Goal: Information Seeking & Learning: Learn about a topic

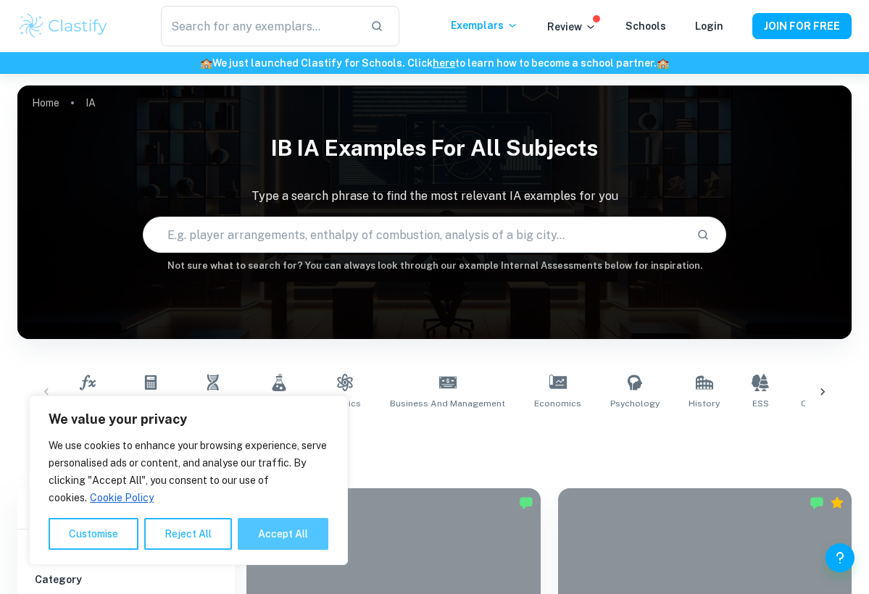
click at [274, 531] on button "Accept All" at bounding box center [283, 534] width 91 height 32
checkbox input "true"
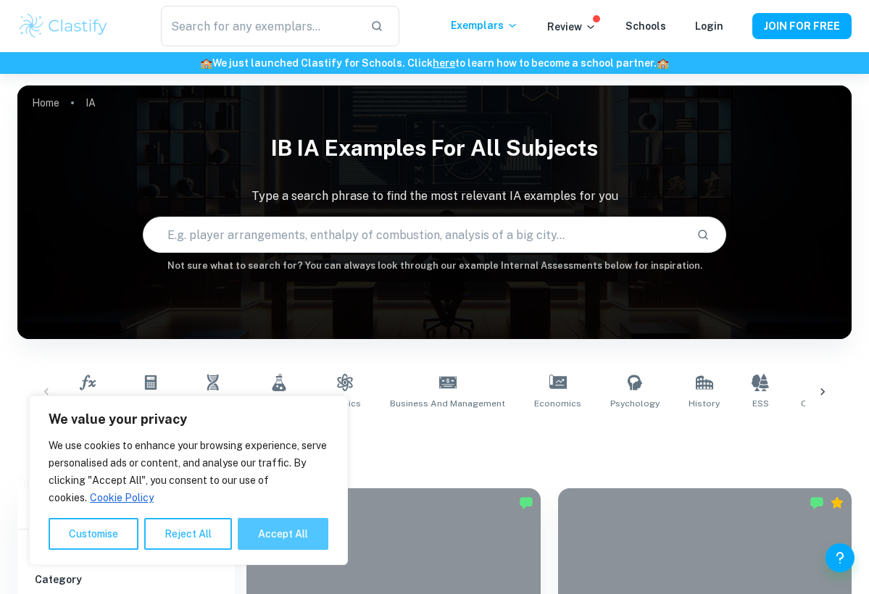
checkbox input "true"
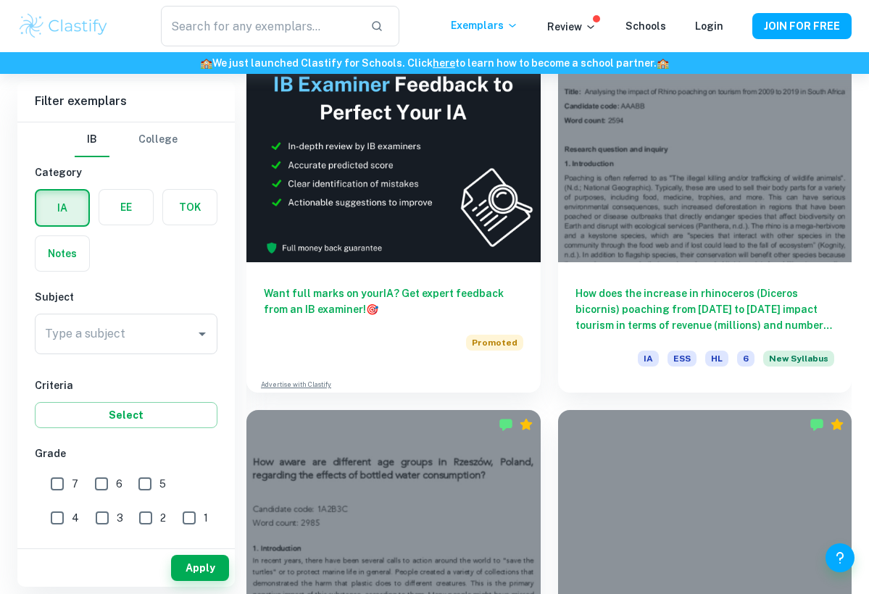
scroll to position [816, 0]
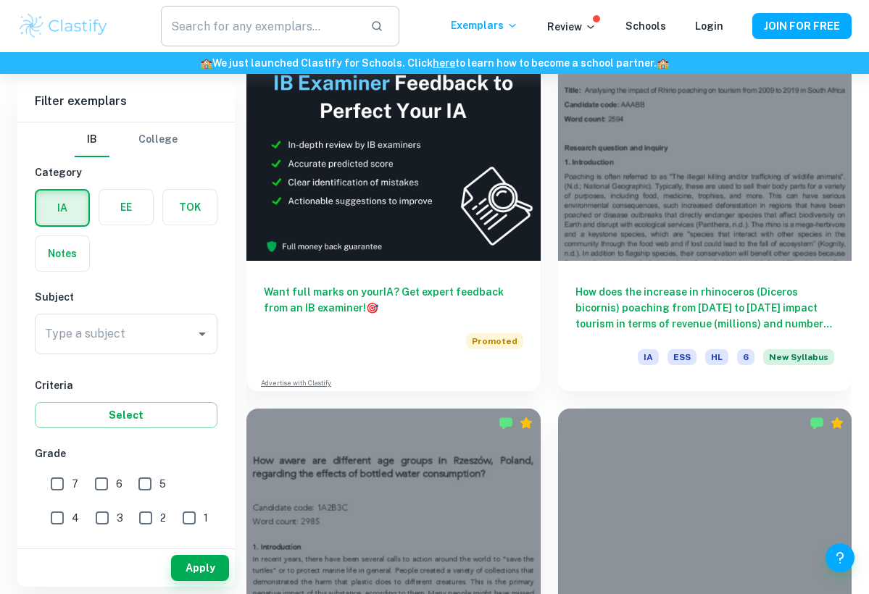
click at [249, 28] on input "text" at bounding box center [260, 26] width 199 height 41
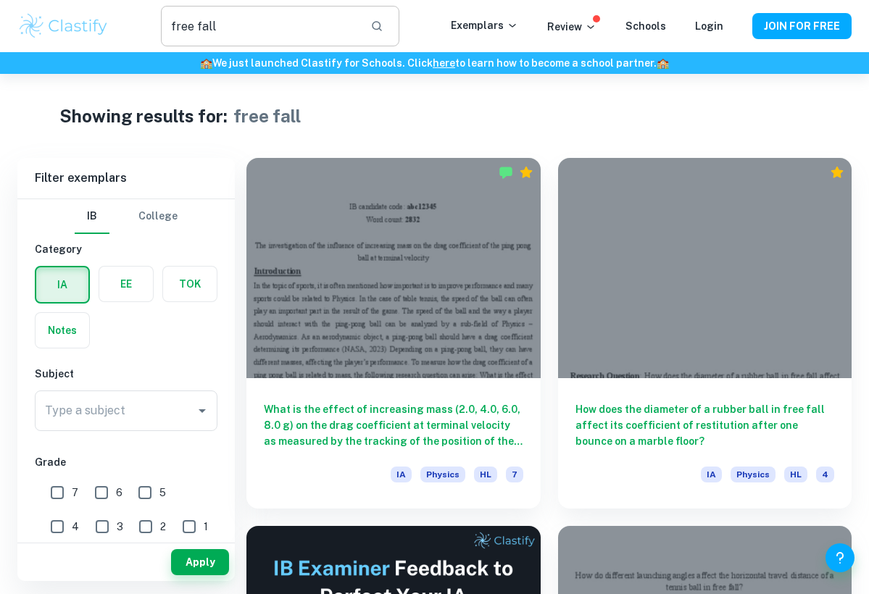
click at [319, 20] on input "free fall" at bounding box center [260, 26] width 199 height 41
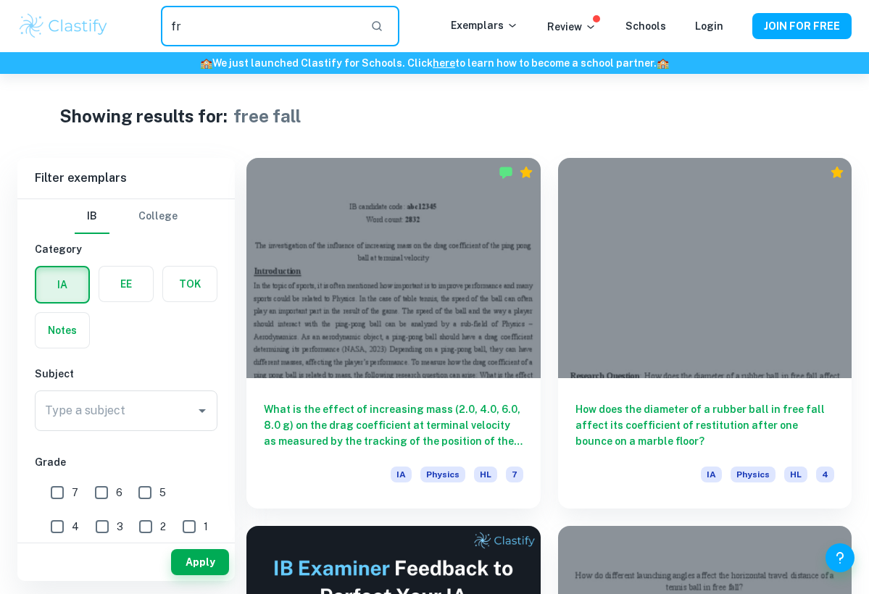
type input "f"
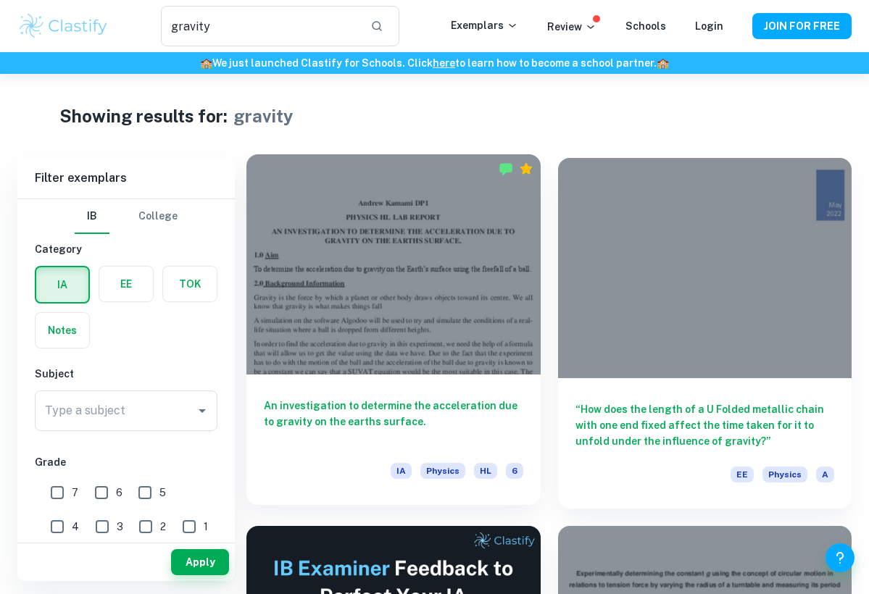
click at [475, 261] on div at bounding box center [393, 264] width 294 height 220
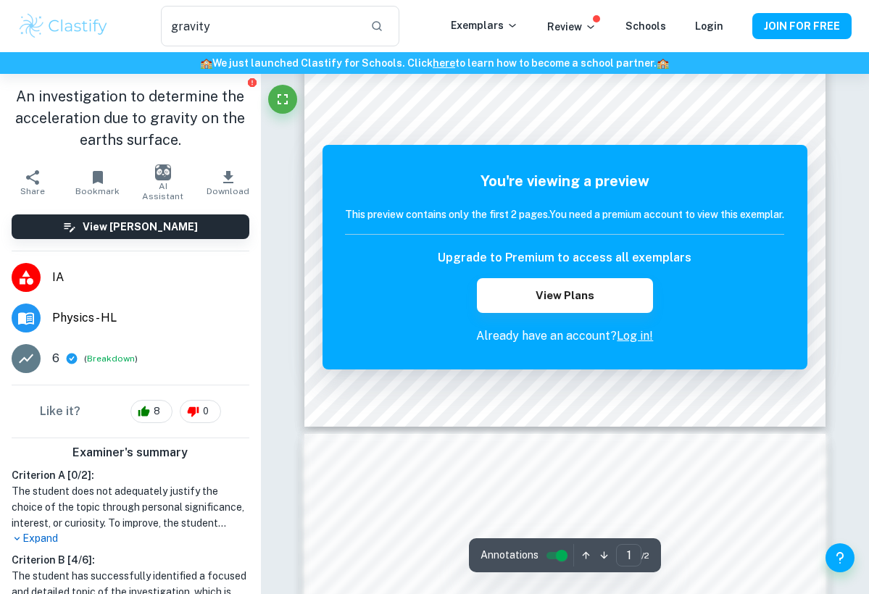
scroll to position [413, 0]
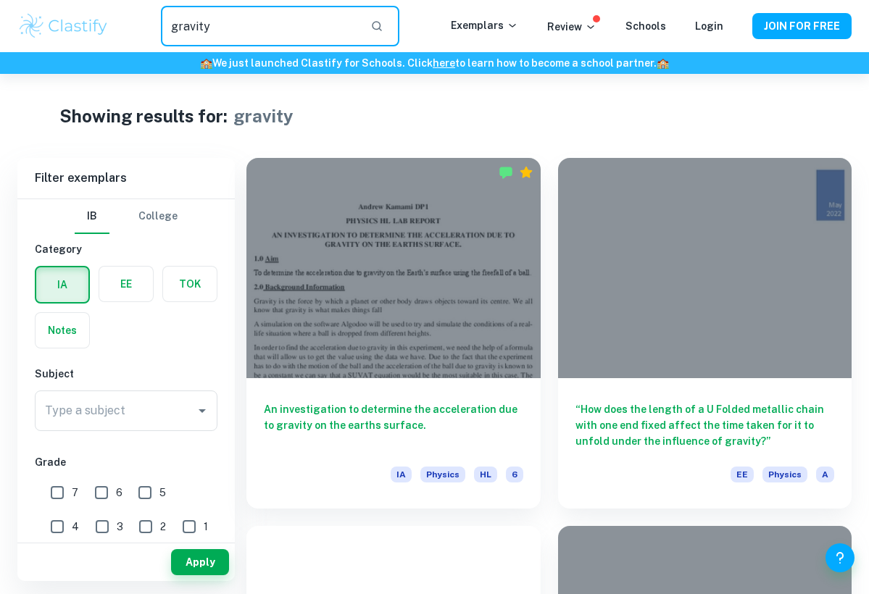
click at [332, 25] on input "gravity" at bounding box center [260, 26] width 199 height 41
type input "g"
type input "free fall"
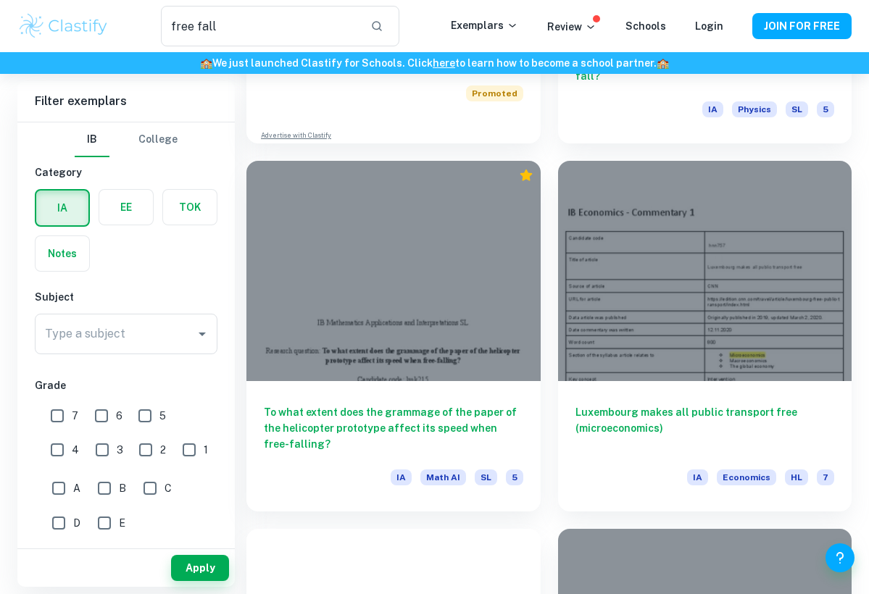
scroll to position [734, 0]
click at [83, 33] on img at bounding box center [63, 26] width 92 height 29
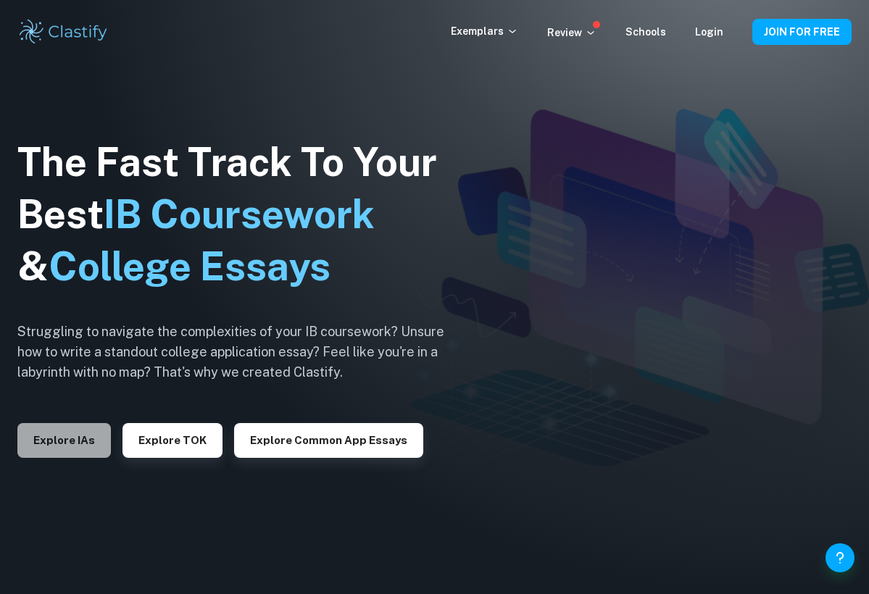
click at [83, 446] on button "Explore IAs" at bounding box center [63, 440] width 93 height 35
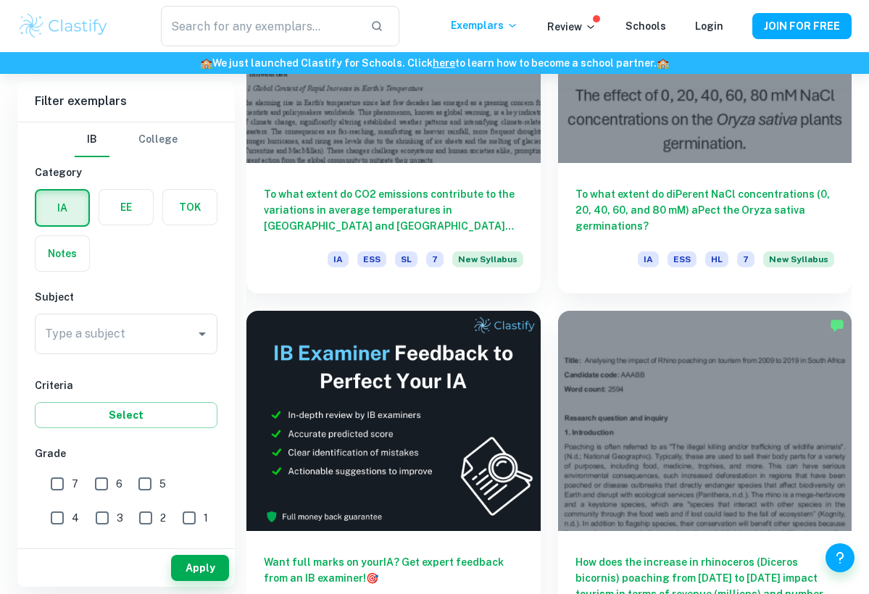
scroll to position [544, 0]
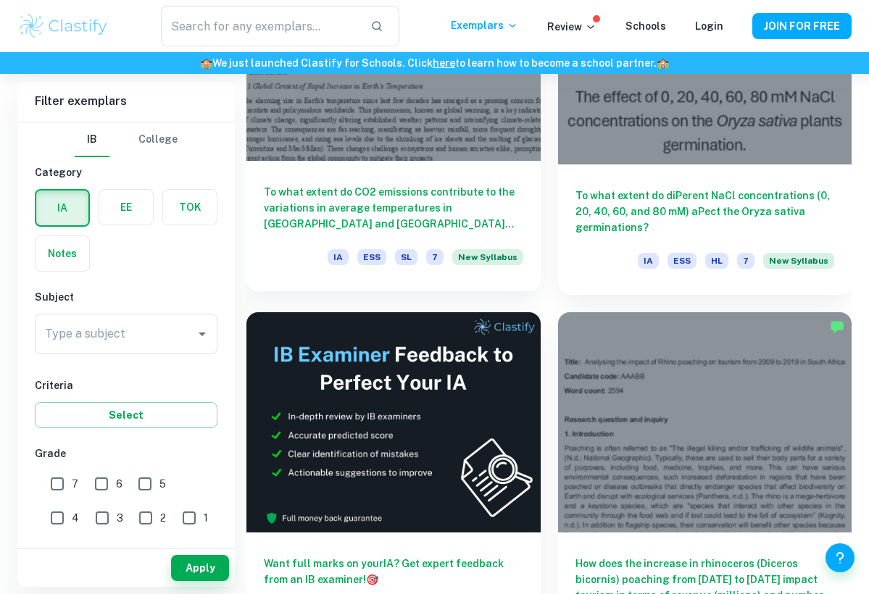
click at [509, 176] on div "To what extent do CO2 emissions contribute to the variations in average tempera…" at bounding box center [393, 226] width 294 height 130
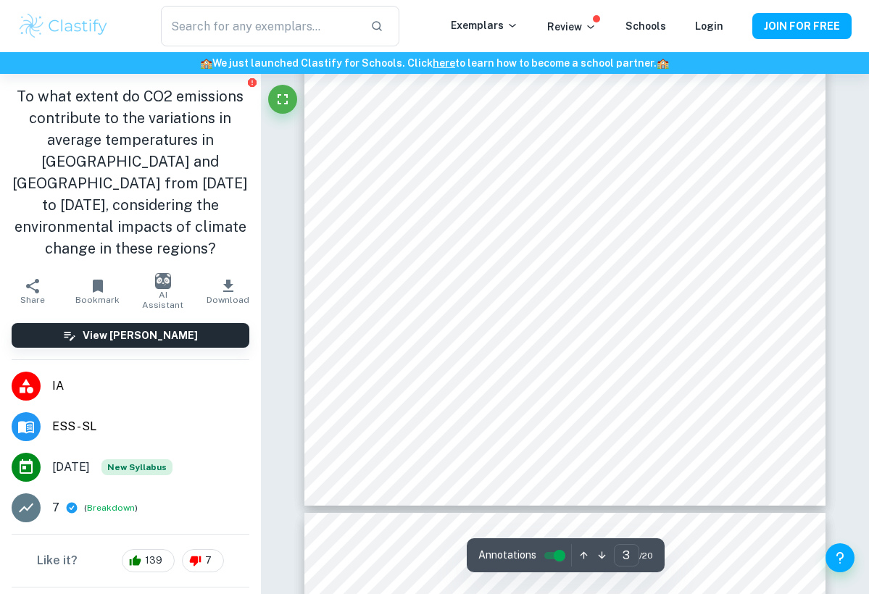
scroll to position [1669, 0]
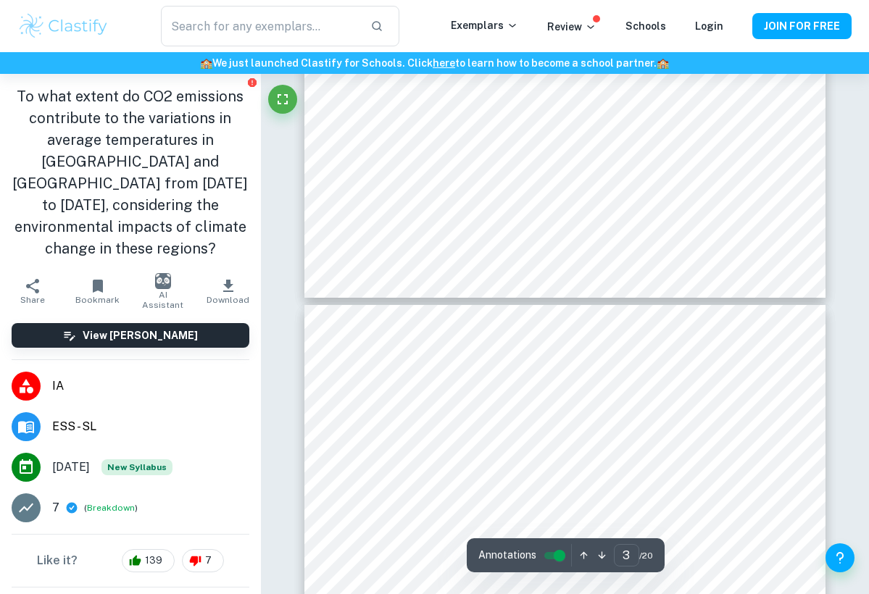
type input "4"
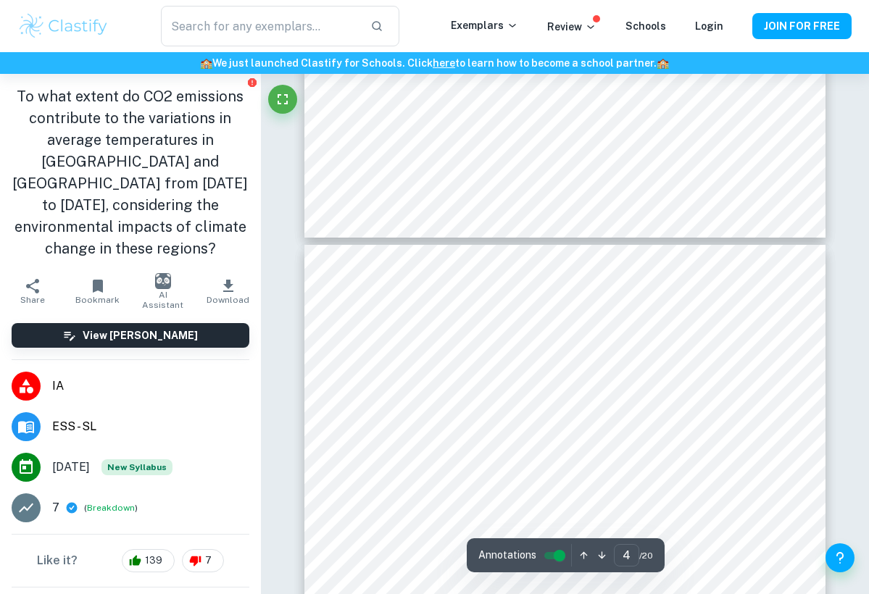
scroll to position [2061, 0]
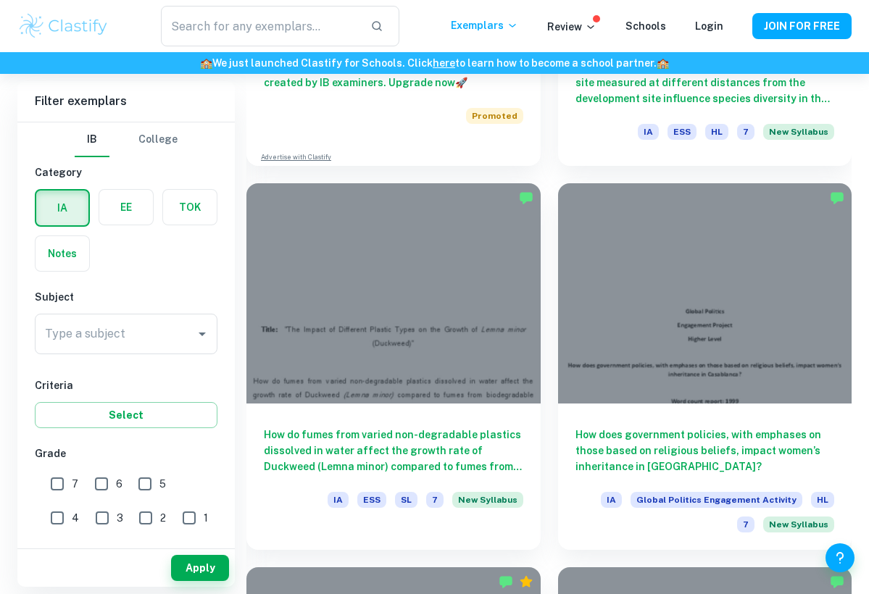
scroll to position [1779, 0]
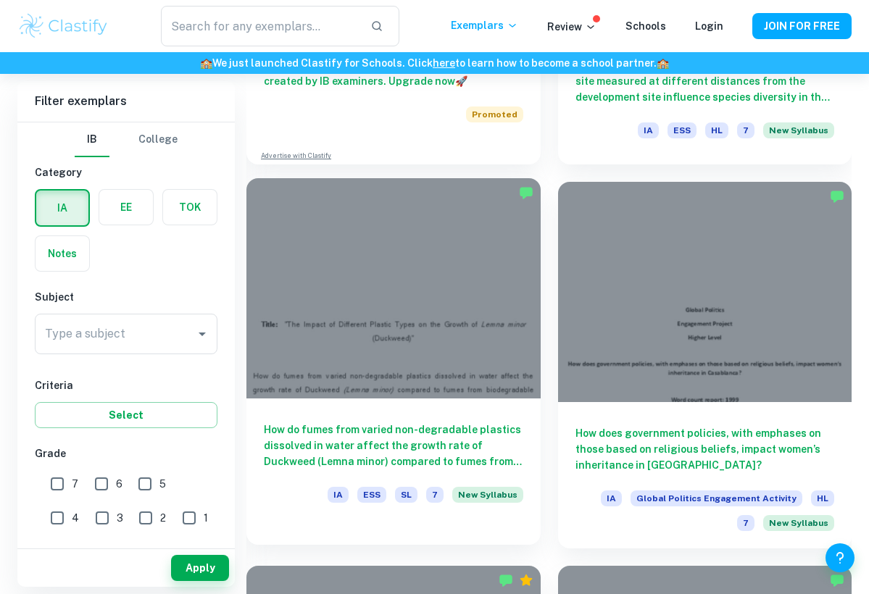
click at [426, 337] on div at bounding box center [393, 288] width 294 height 220
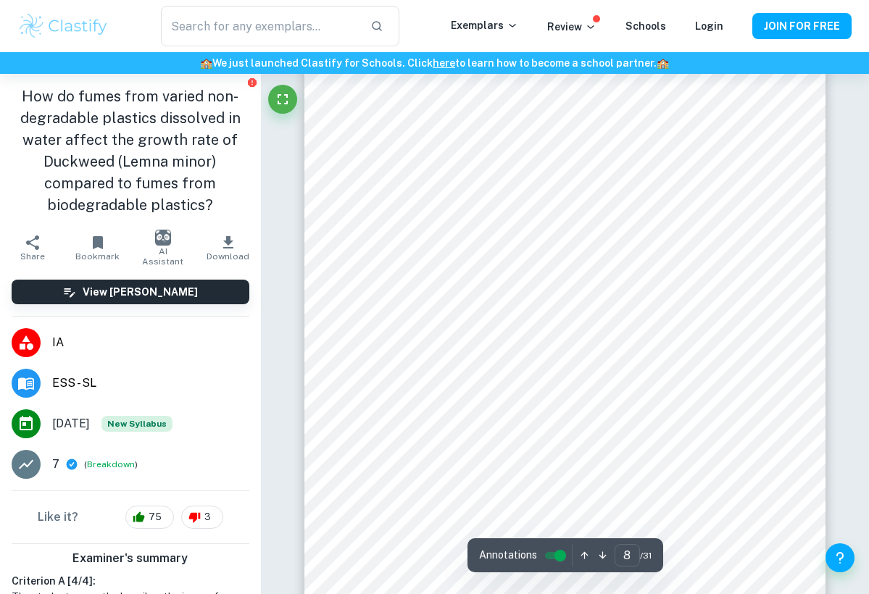
scroll to position [4979, 0]
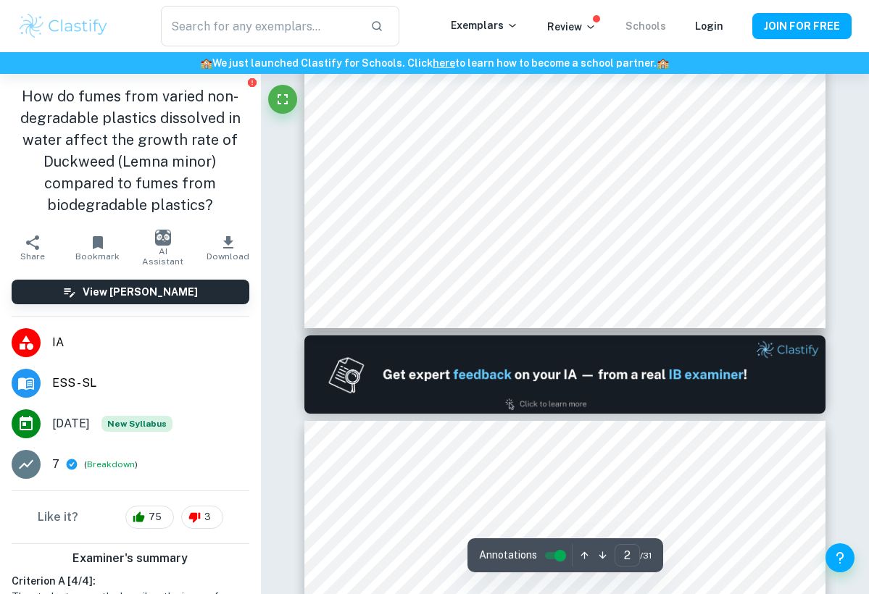
type input "1"
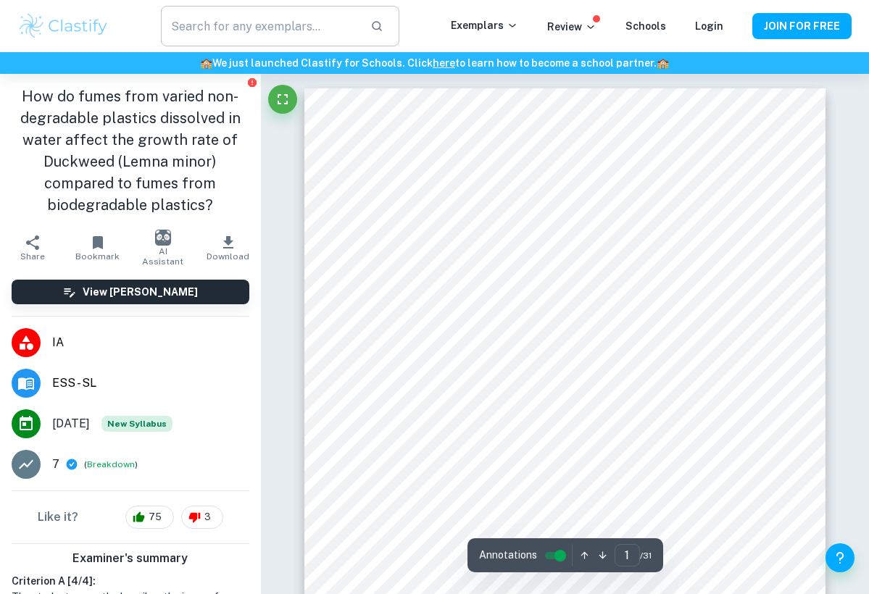
scroll to position [0, 0]
click at [276, 35] on input "text" at bounding box center [260, 26] width 199 height 41
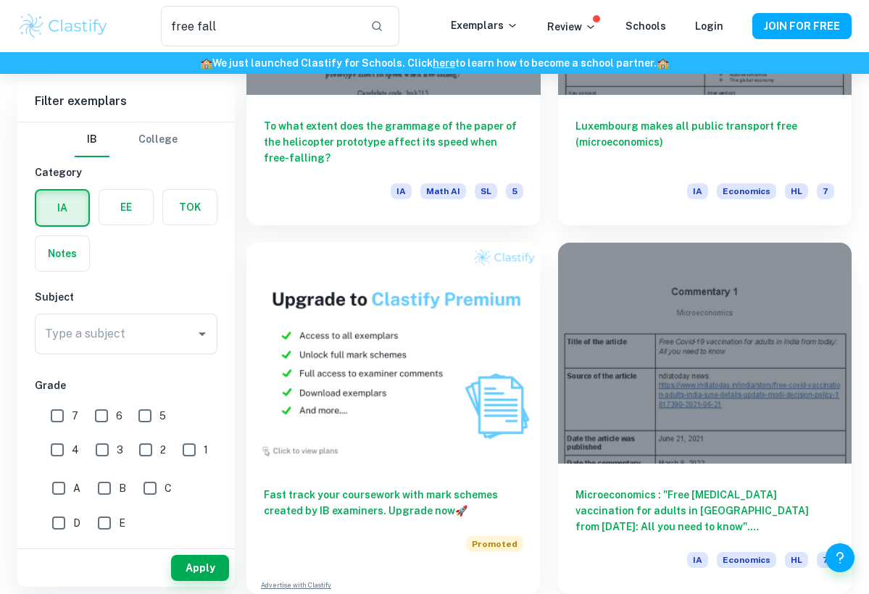
scroll to position [1019, 0]
click at [333, 28] on input "free fall" at bounding box center [260, 26] width 199 height 41
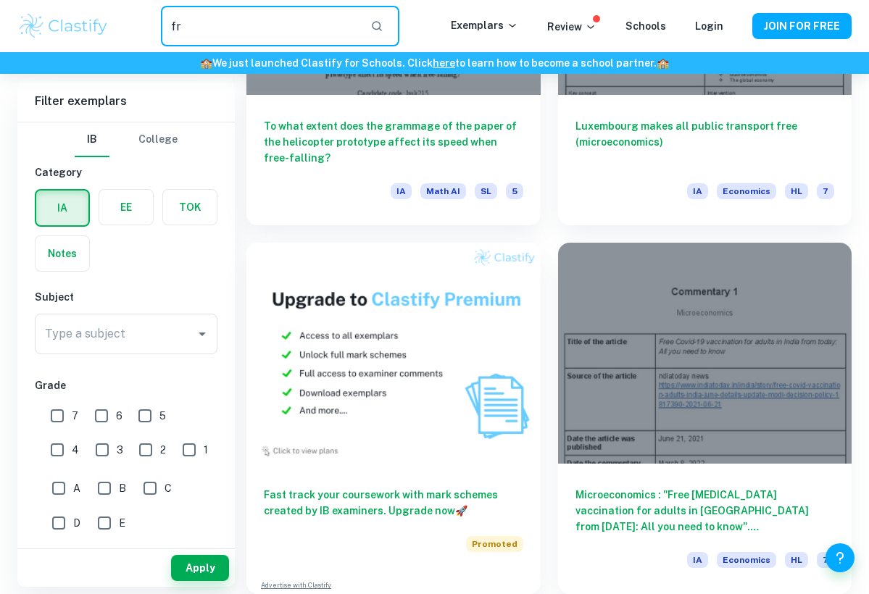
type input "f"
type input "finding the value of g"
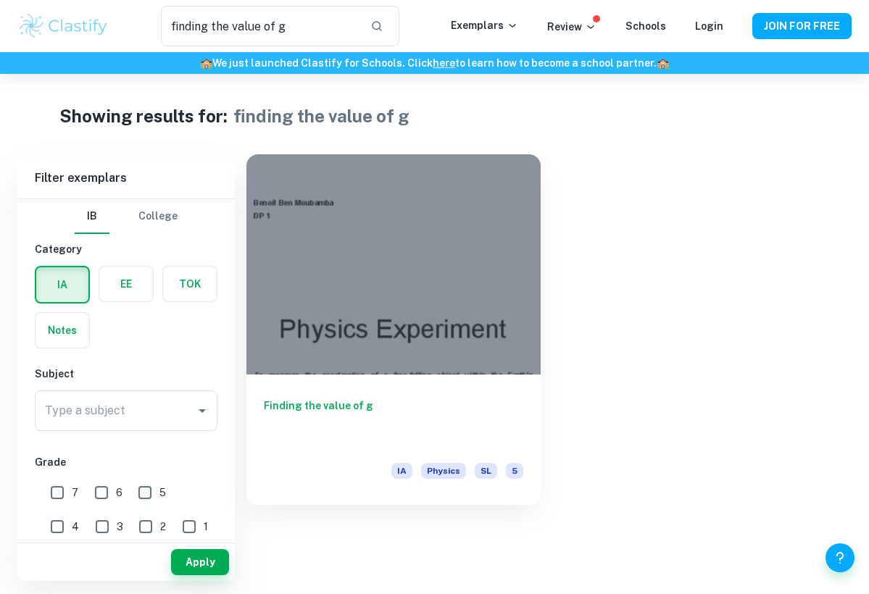
click at [356, 312] on div at bounding box center [393, 264] width 294 height 220
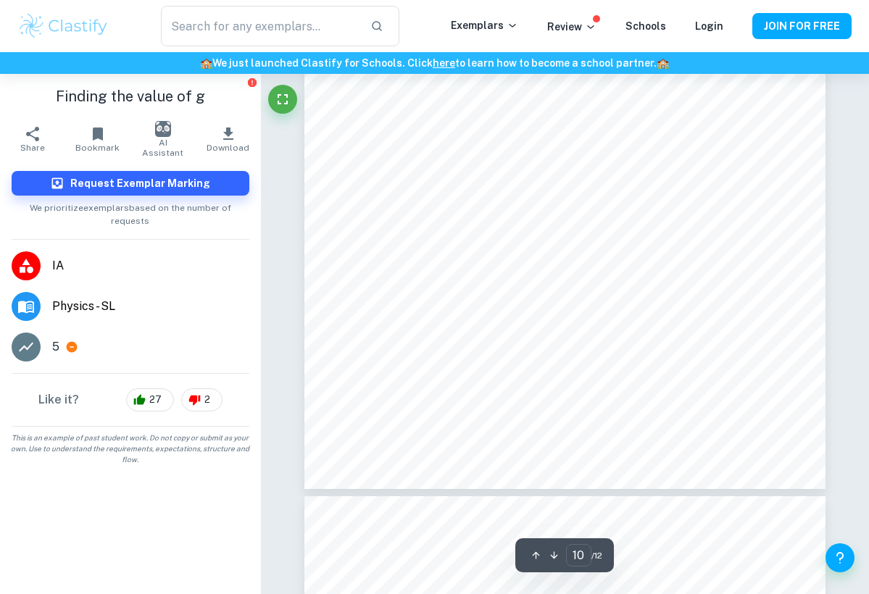
scroll to position [7306, 0]
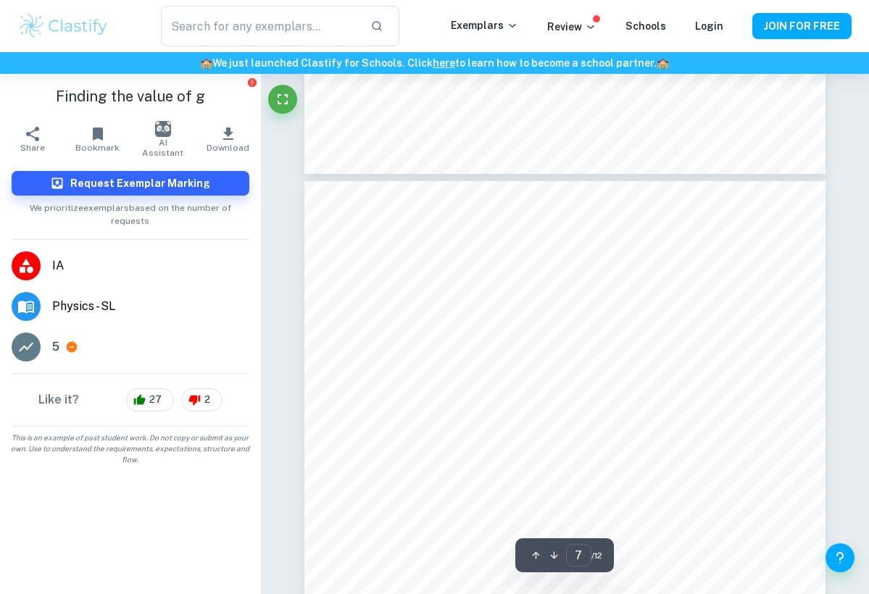
type input "6"
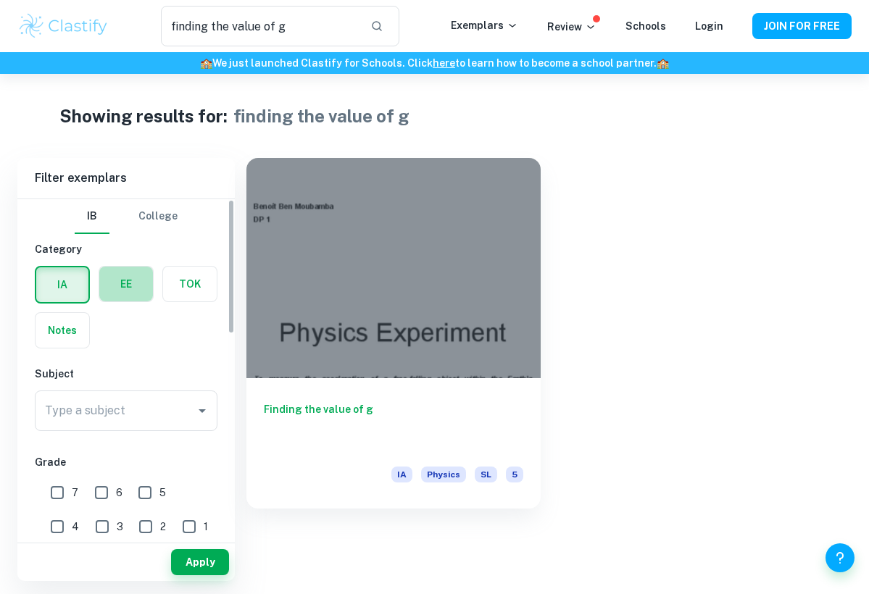
click at [128, 287] on label "button" at bounding box center [126, 284] width 54 height 35
click at [0, 0] on input "radio" at bounding box center [0, 0] width 0 height 0
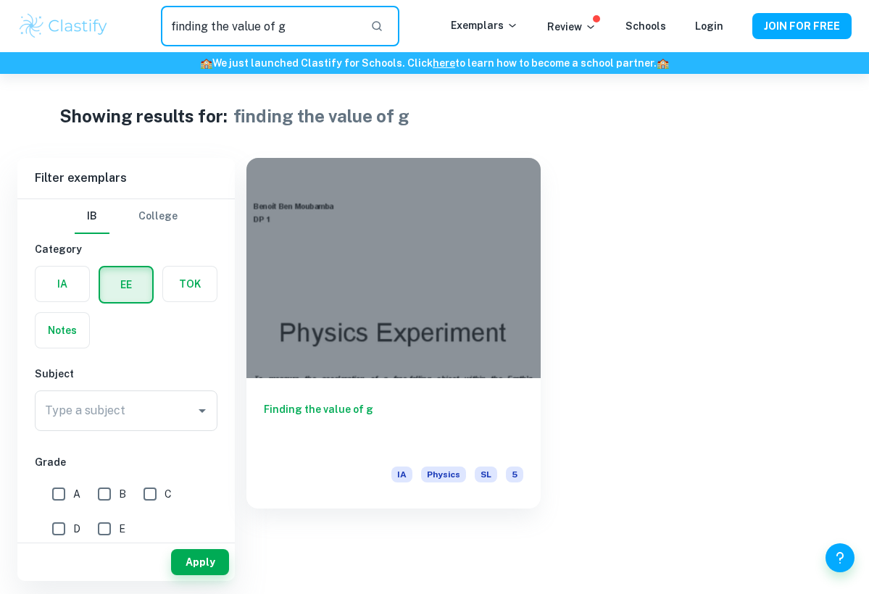
click at [320, 28] on input "finding the value of g" at bounding box center [260, 26] width 199 height 41
type input "f"
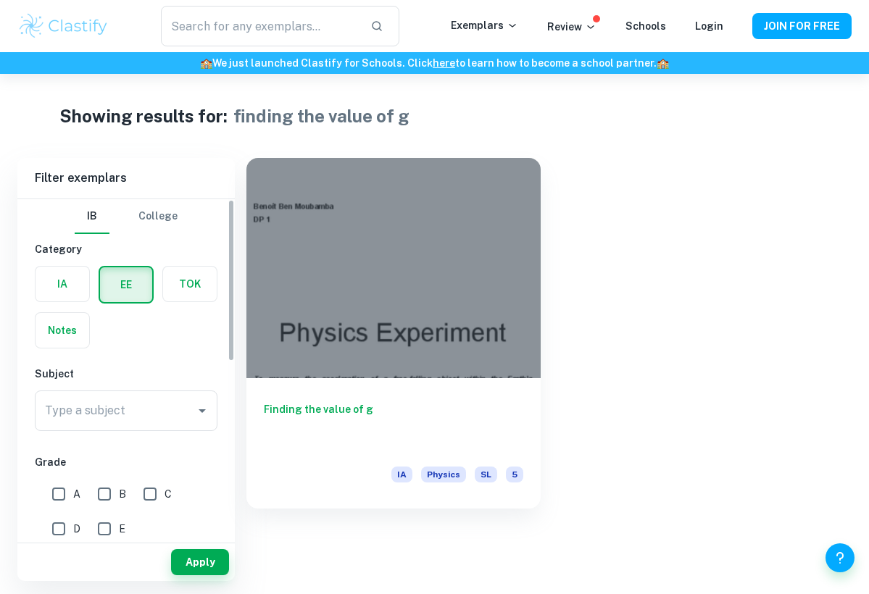
click at [120, 314] on div "IA EE TOK Notes" at bounding box center [121, 302] width 191 height 91
click at [122, 292] on label "button" at bounding box center [126, 284] width 52 height 35
click at [0, 0] on input "radio" at bounding box center [0, 0] width 0 height 0
click at [122, 292] on label "button" at bounding box center [126, 284] width 52 height 35
click at [0, 0] on input "radio" at bounding box center [0, 0] width 0 height 0
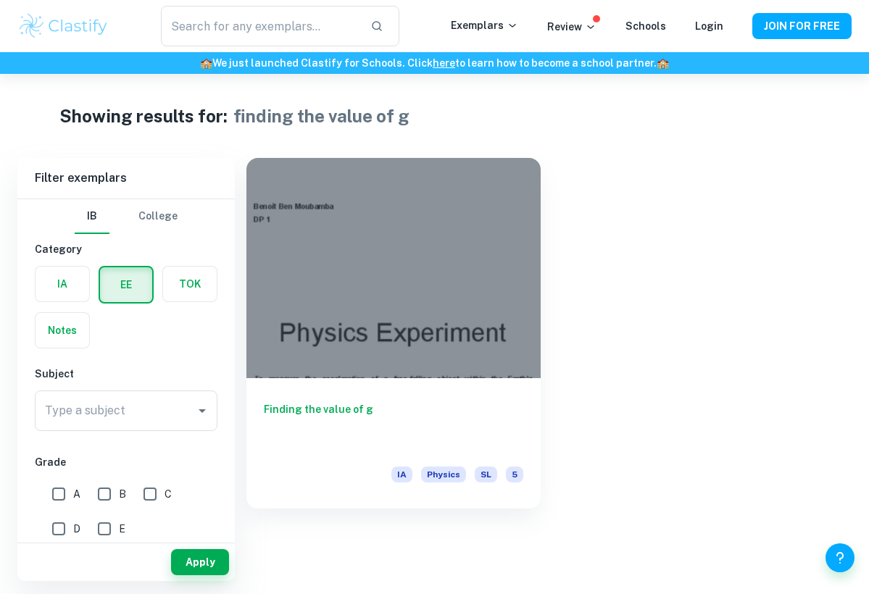
click at [122, 292] on label "button" at bounding box center [126, 284] width 52 height 35
click at [0, 0] on input "radio" at bounding box center [0, 0] width 0 height 0
click at [122, 292] on label "button" at bounding box center [126, 284] width 52 height 35
click at [0, 0] on input "radio" at bounding box center [0, 0] width 0 height 0
click at [78, 26] on img at bounding box center [63, 26] width 92 height 29
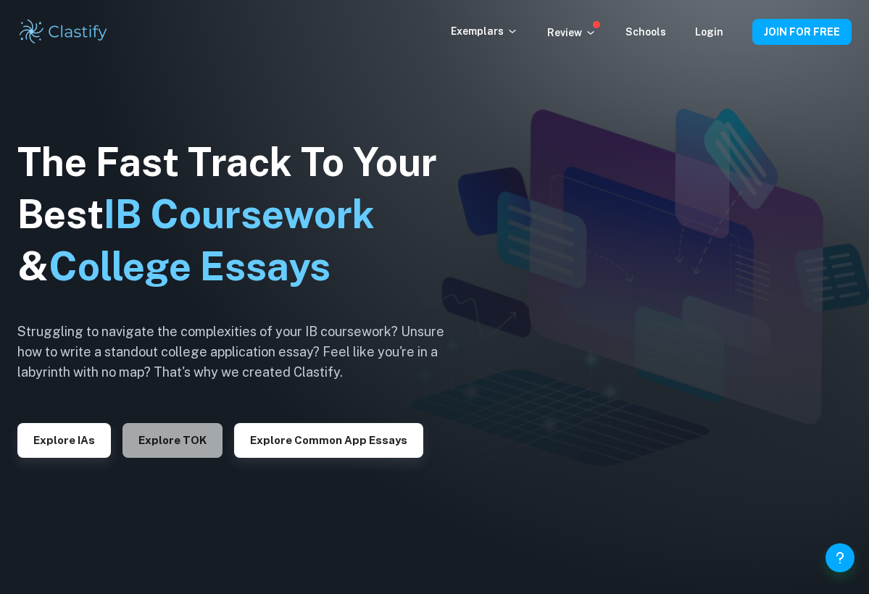
click at [159, 442] on button "Explore TOK" at bounding box center [172, 440] width 100 height 35
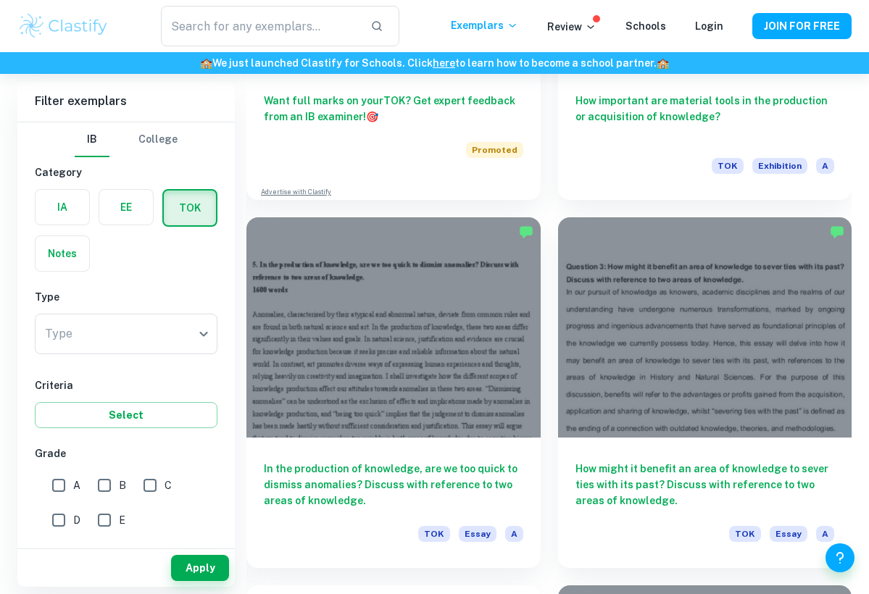
scroll to position [943, 0]
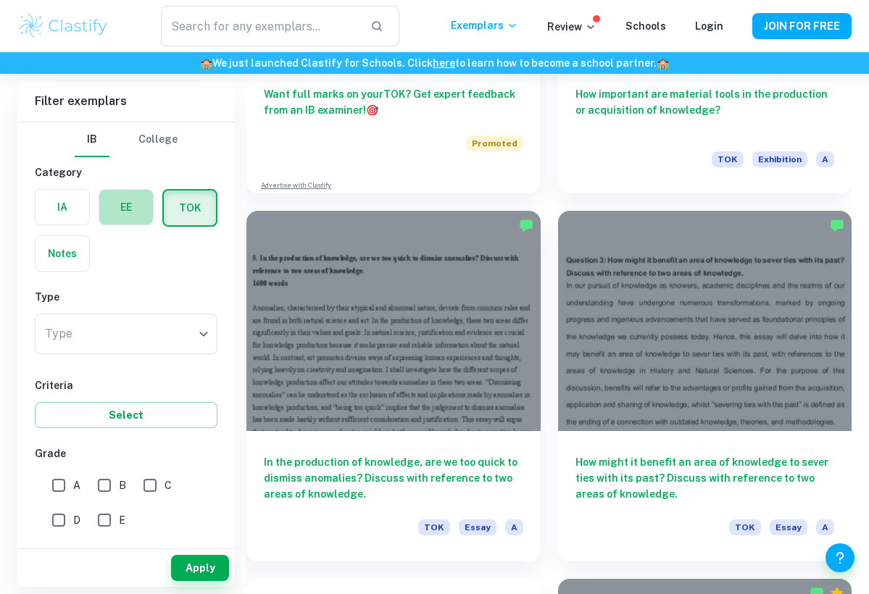
click at [128, 203] on label "button" at bounding box center [126, 207] width 54 height 35
click at [0, 0] on input "radio" at bounding box center [0, 0] width 0 height 0
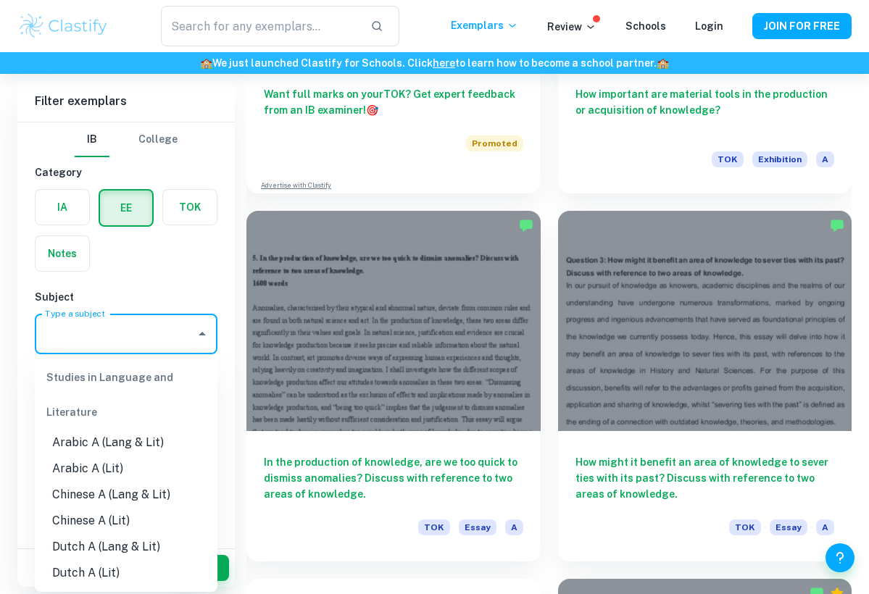
click at [127, 330] on input "Type a subject" at bounding box center [115, 334] width 148 height 28
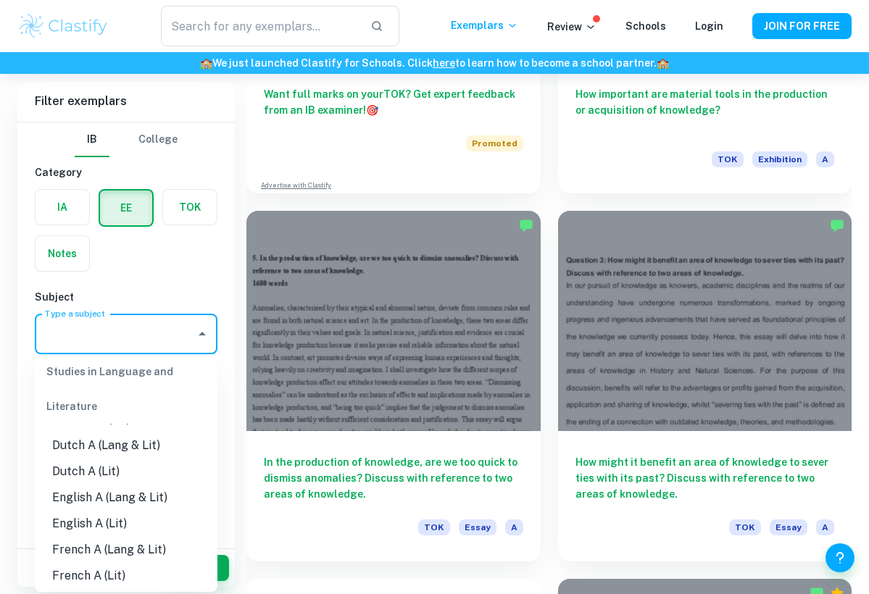
scroll to position [112, 0]
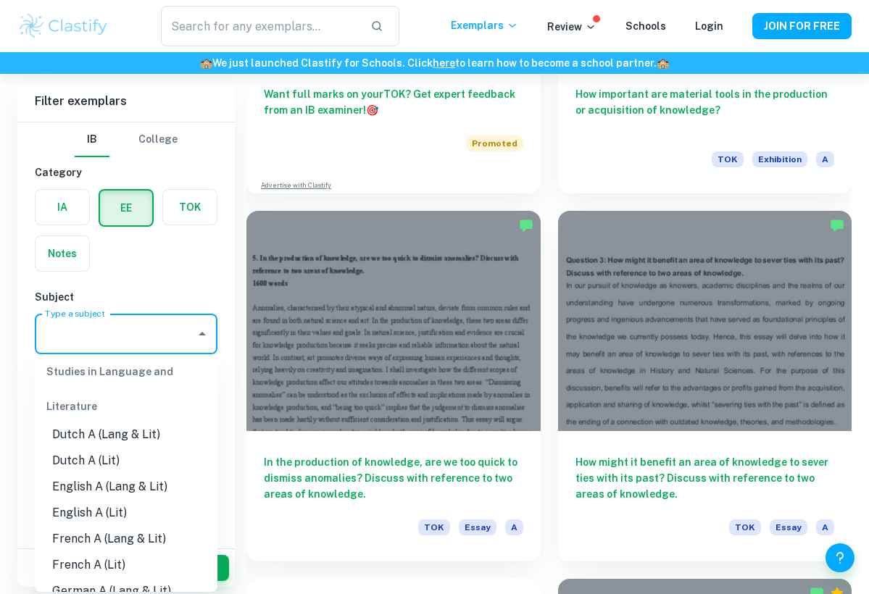
click at [125, 509] on li "English A (Lit)" at bounding box center [126, 513] width 183 height 26
type input "English A (Lit)"
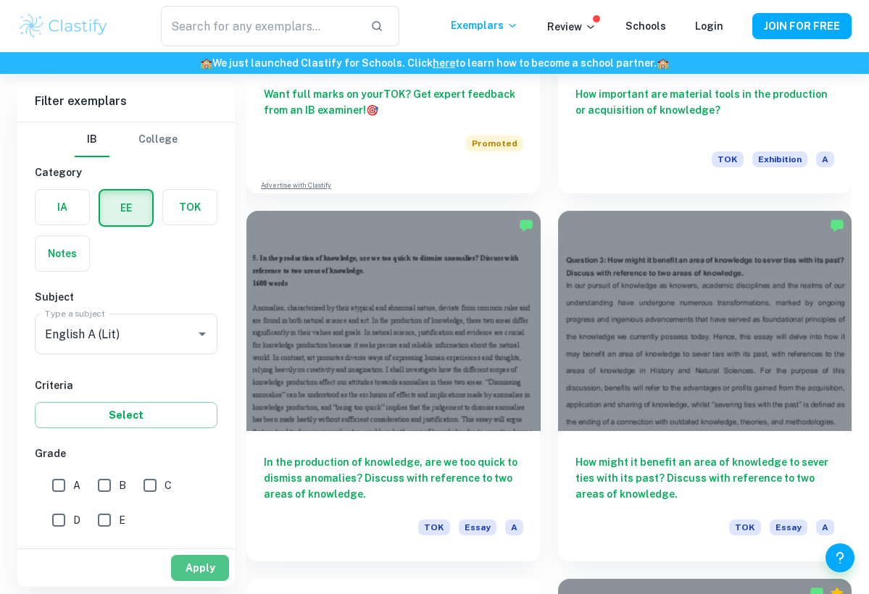
click at [193, 566] on button "Apply" at bounding box center [200, 568] width 58 height 26
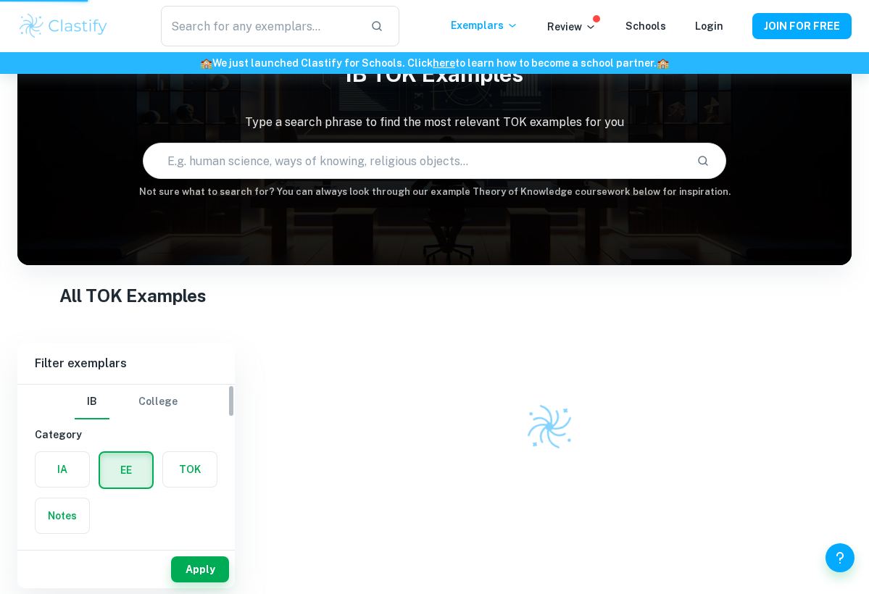
scroll to position [74, 0]
